Goal: Check status: Check status

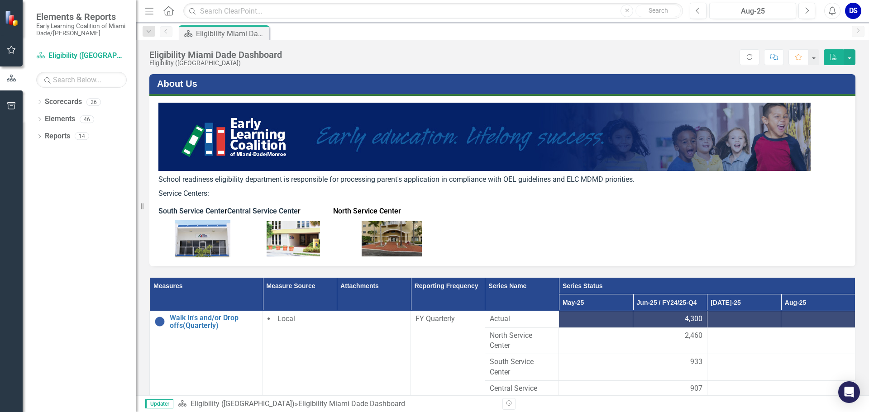
scroll to position [223, 0]
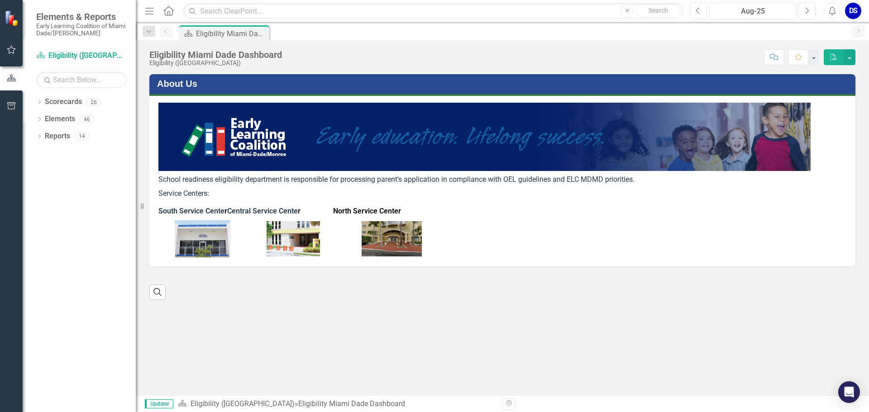
click at [696, 11] on icon "Previous" at bounding box center [698, 11] width 5 height 8
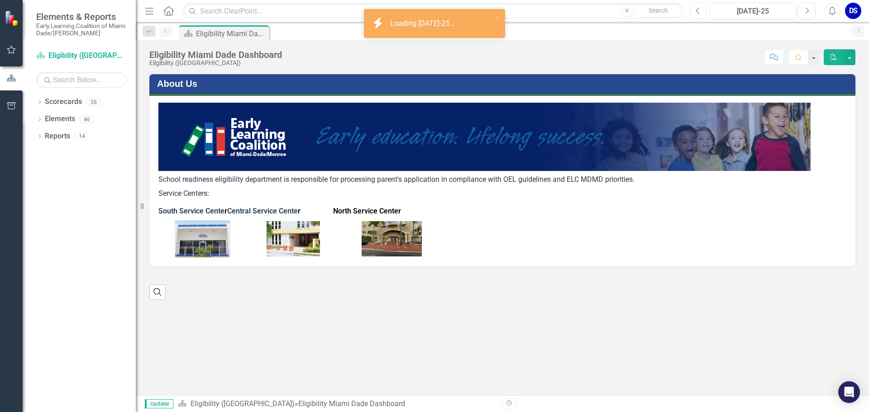
click at [696, 11] on icon "Previous" at bounding box center [698, 11] width 5 height 8
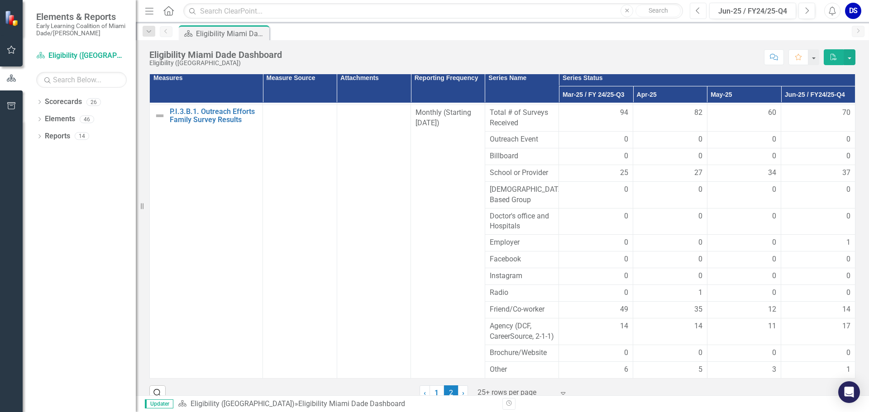
scroll to position [223, 0]
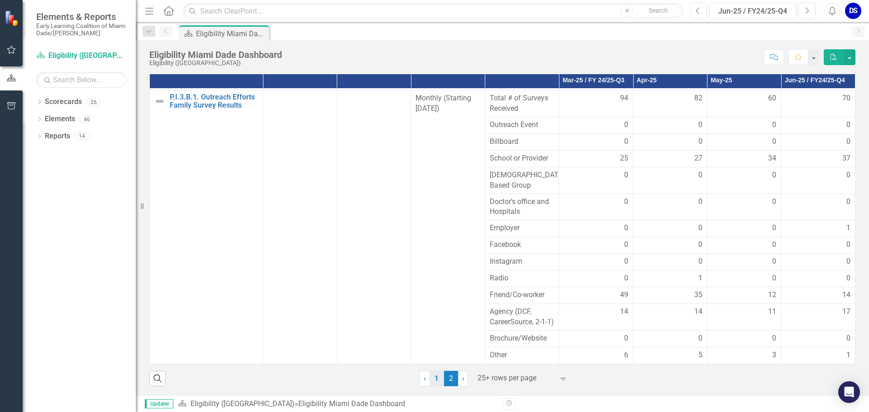
click at [436, 378] on link "1" at bounding box center [437, 378] width 14 height 15
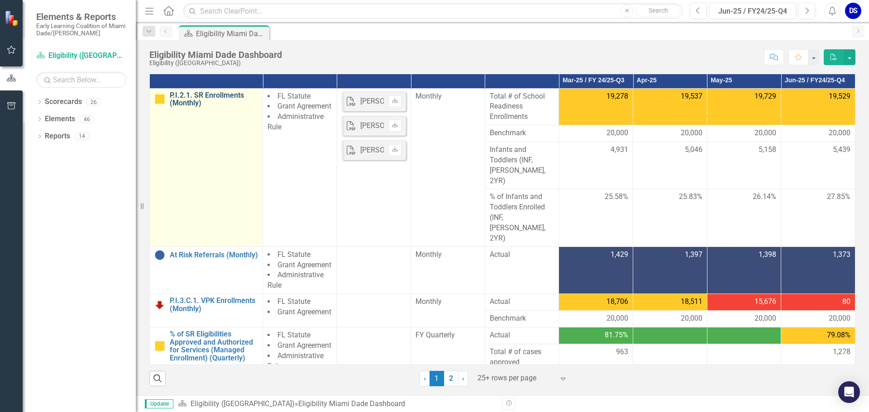
click at [198, 98] on link "P.I.2.1. SR Enrollments (Monthly)" at bounding box center [214, 99] width 88 height 16
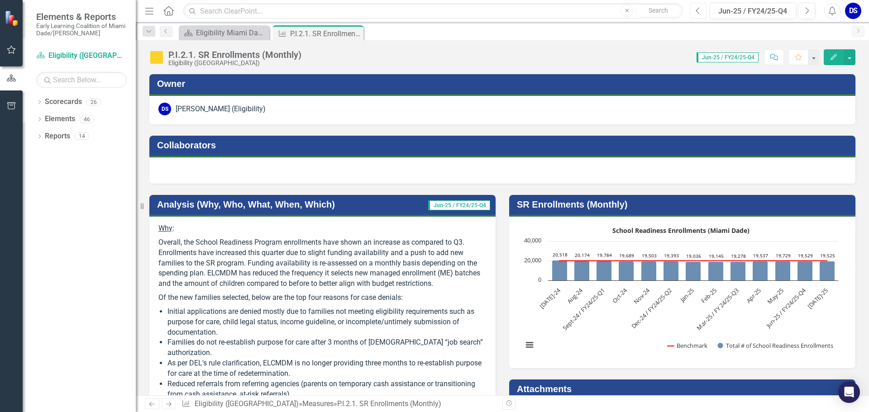
click at [698, 10] on icon "Previous" at bounding box center [698, 11] width 5 height 8
